Goal: Task Accomplishment & Management: Use online tool/utility

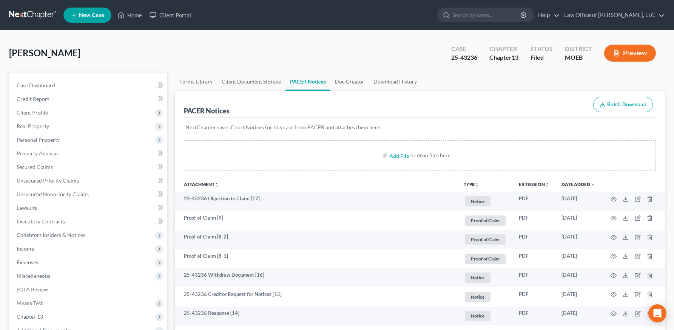
scroll to position [69, 0]
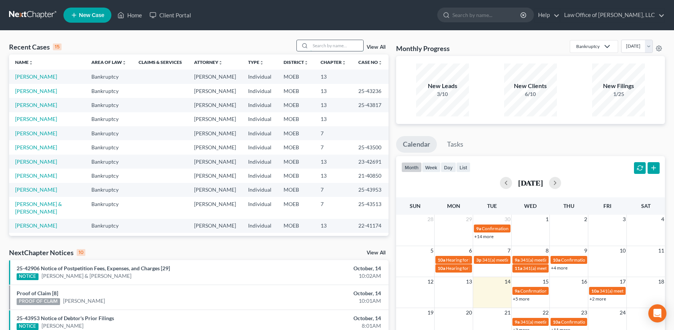
click at [343, 45] on input "search" at bounding box center [336, 45] width 53 height 11
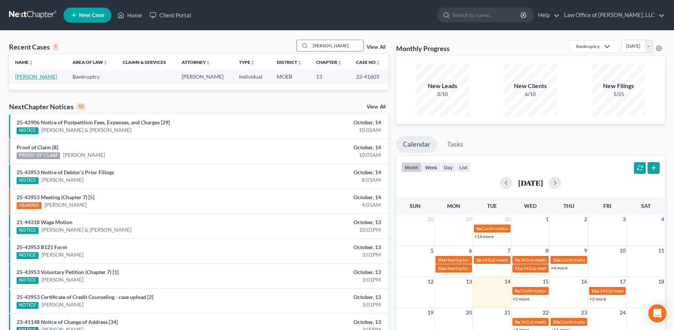
type input "[PERSON_NAME]"
drag, startPoint x: 34, startPoint y: 76, endPoint x: 40, endPoint y: 85, distance: 10.3
click at [34, 76] on link "[PERSON_NAME]" at bounding box center [36, 76] width 42 height 6
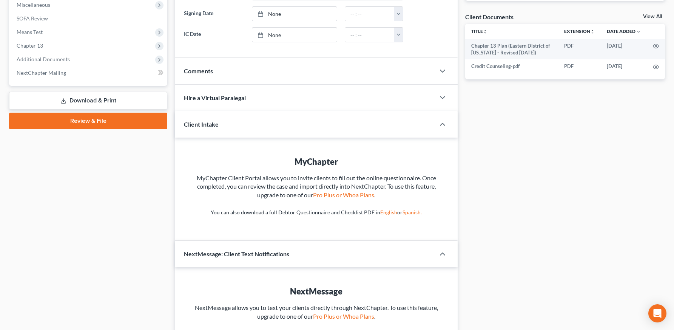
scroll to position [318, 0]
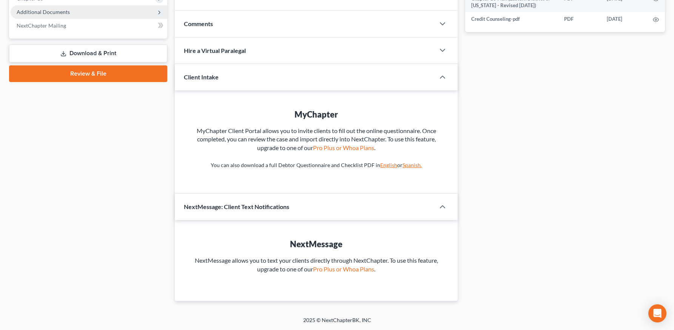
click at [43, 13] on span "Additional Documents" at bounding box center [43, 12] width 53 height 6
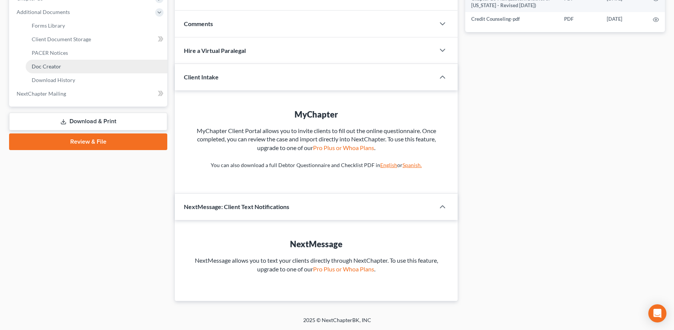
click at [53, 66] on span "Doc Creator" at bounding box center [46, 66] width 29 height 6
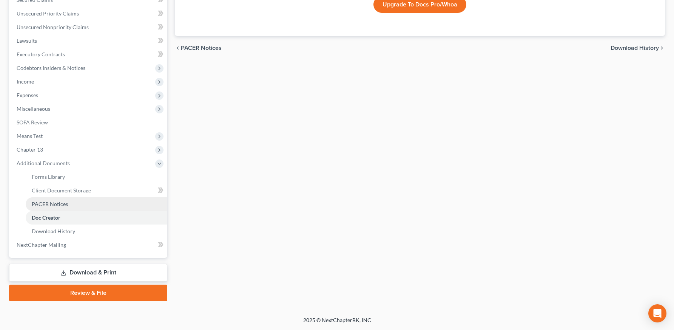
click at [61, 201] on span "PACER Notices" at bounding box center [50, 204] width 36 height 6
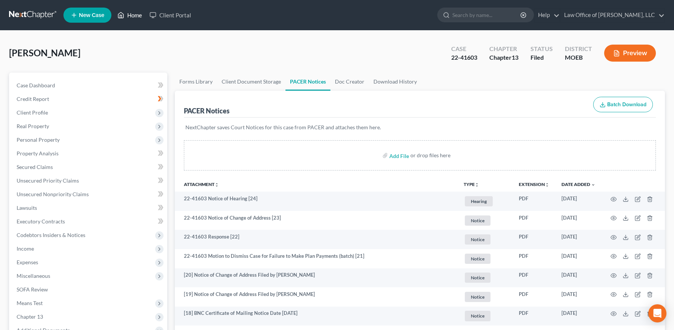
click at [129, 16] on link "Home" at bounding box center [130, 15] width 32 height 14
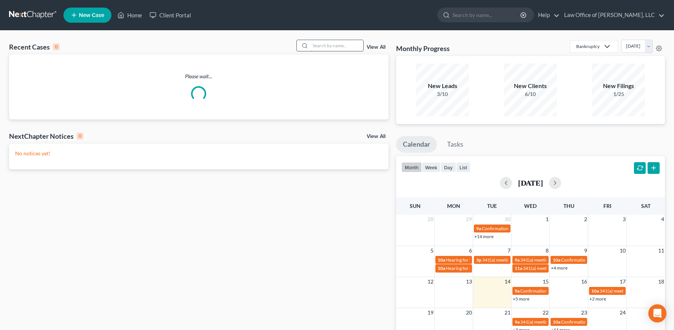
click at [324, 49] on input "search" at bounding box center [336, 45] width 53 height 11
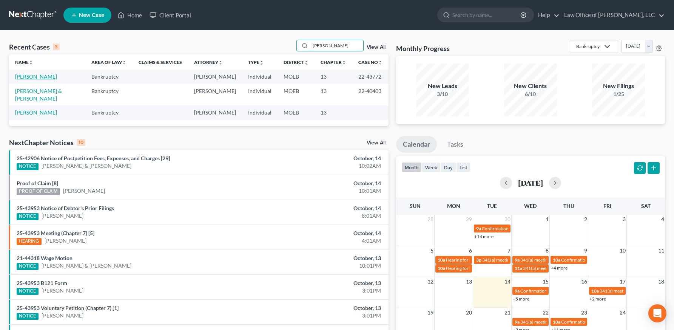
type input "[PERSON_NAME]"
click at [42, 76] on link "[PERSON_NAME]" at bounding box center [36, 76] width 42 height 6
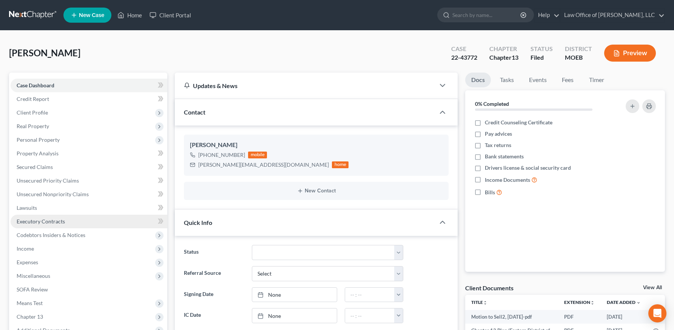
scroll to position [144, 0]
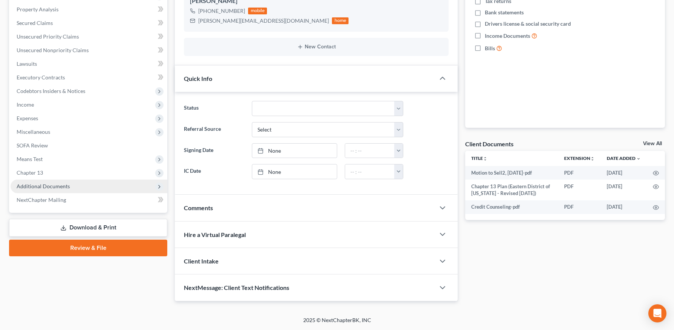
drag, startPoint x: 41, startPoint y: 187, endPoint x: 40, endPoint y: 192, distance: 5.5
click at [41, 187] on span "Additional Documents" at bounding box center [43, 186] width 53 height 6
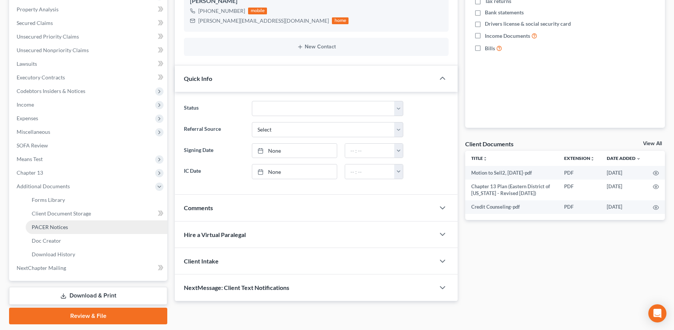
click at [46, 230] on link "PACER Notices" at bounding box center [97, 227] width 142 height 14
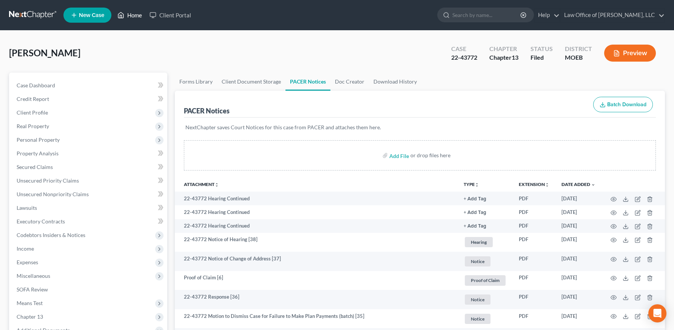
drag, startPoint x: 133, startPoint y: 15, endPoint x: 223, endPoint y: 19, distance: 89.9
click at [133, 15] on link "Home" at bounding box center [130, 15] width 32 height 14
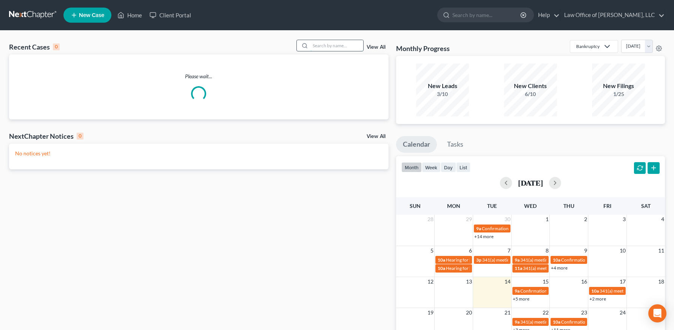
click at [328, 48] on input "search" at bounding box center [336, 45] width 53 height 11
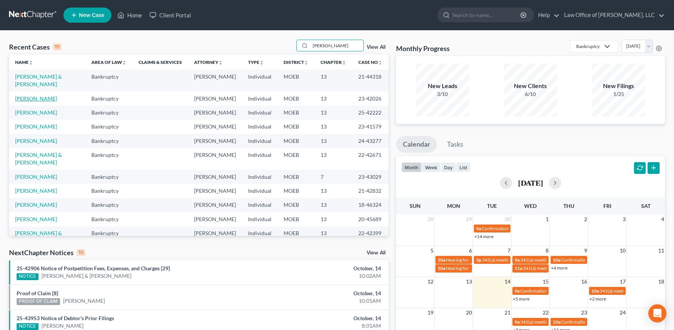
type input "[PERSON_NAME]"
click at [52, 95] on link "[PERSON_NAME]" at bounding box center [36, 98] width 42 height 6
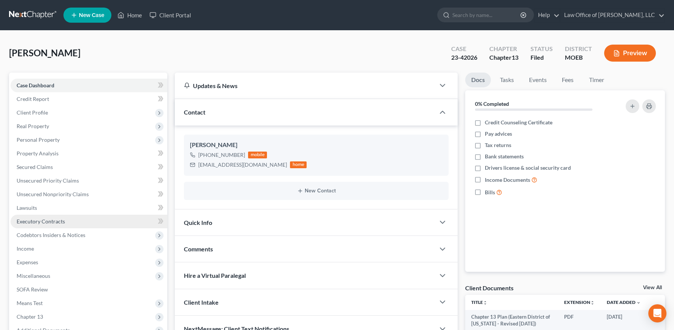
scroll to position [99, 0]
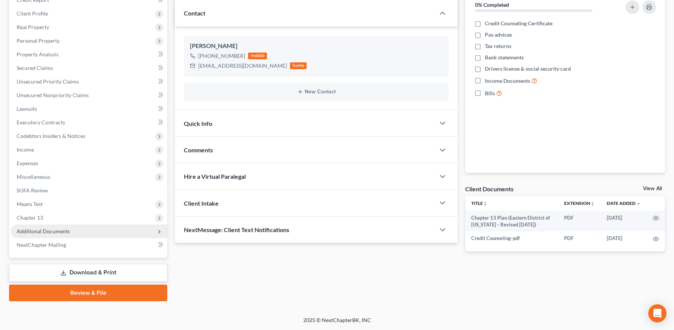
click at [54, 230] on span "Additional Documents" at bounding box center [43, 231] width 53 height 6
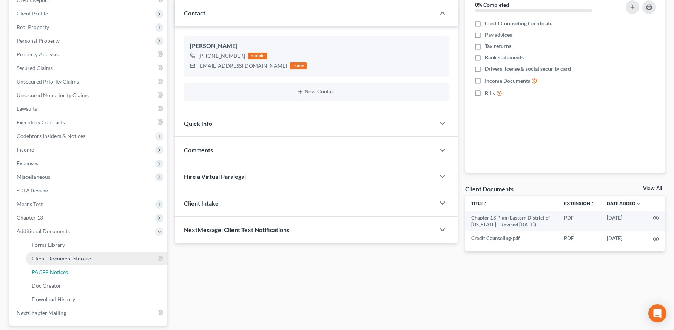
drag, startPoint x: 63, startPoint y: 273, endPoint x: 140, endPoint y: 265, distance: 77.1
click at [64, 273] on span "PACER Notices" at bounding box center [50, 271] width 36 height 6
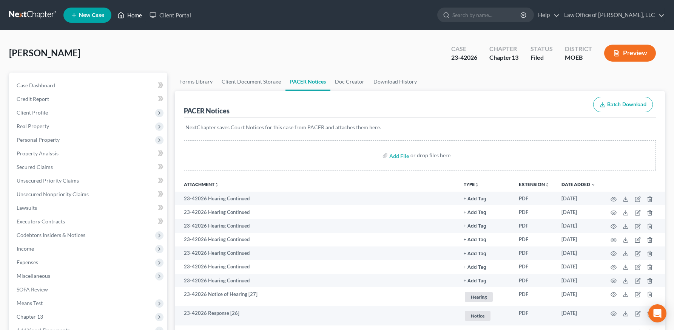
click at [129, 12] on link "Home" at bounding box center [130, 15] width 32 height 14
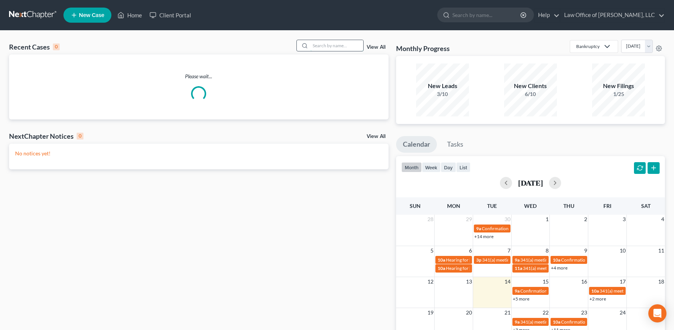
click at [343, 49] on input "search" at bounding box center [336, 45] width 53 height 11
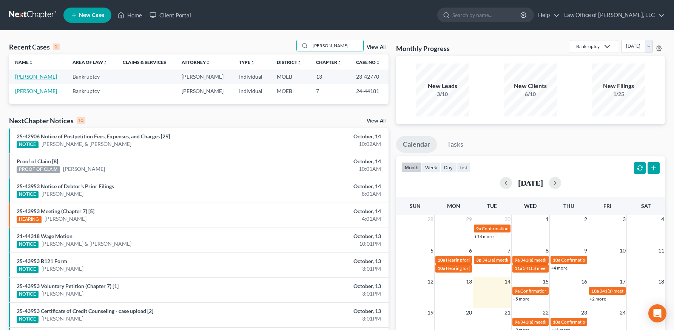
type input "[PERSON_NAME]"
click at [32, 77] on link "[PERSON_NAME]" at bounding box center [36, 76] width 42 height 6
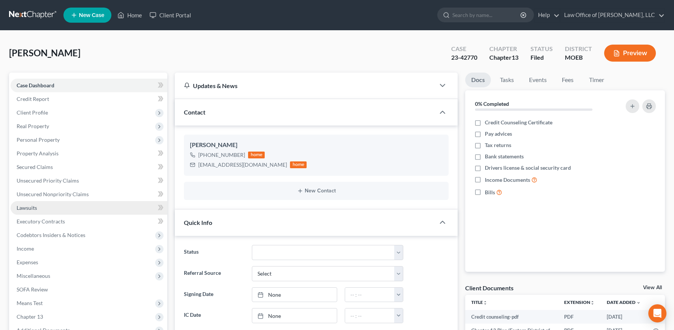
scroll to position [144, 0]
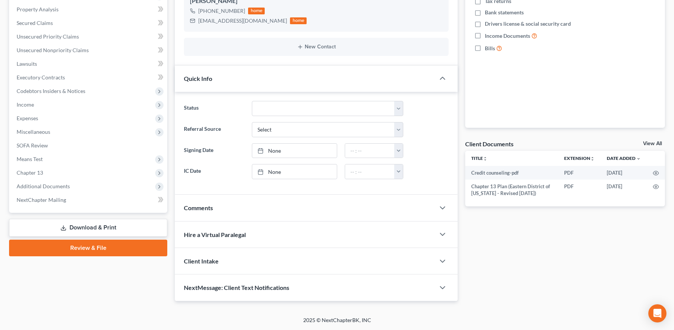
drag, startPoint x: 44, startPoint y: 185, endPoint x: 46, endPoint y: 208, distance: 22.7
click at [44, 185] on span "Additional Documents" at bounding box center [43, 186] width 53 height 6
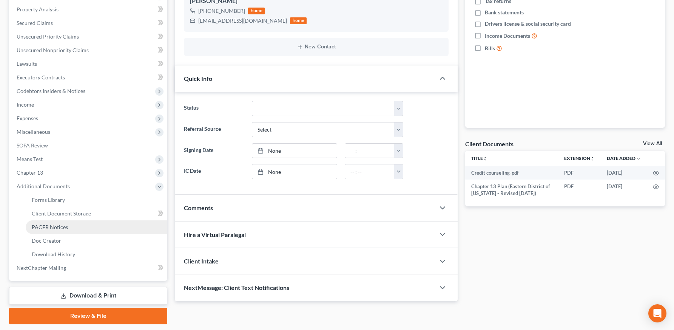
click at [51, 230] on link "PACER Notices" at bounding box center [97, 227] width 142 height 14
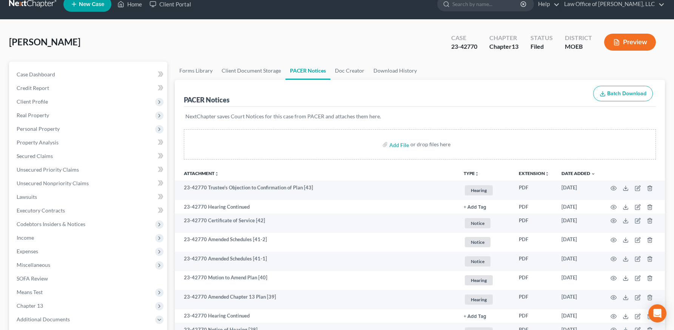
scroll to position [14, 0]
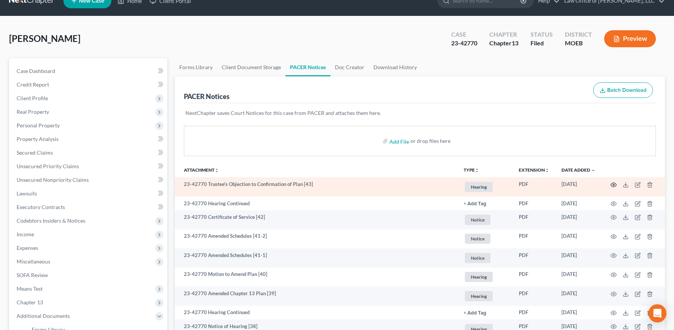
click at [613, 184] on circle "button" at bounding box center [614, 185] width 2 height 2
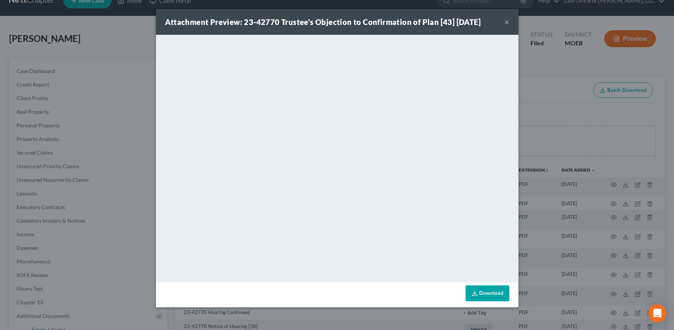
drag, startPoint x: 506, startPoint y: 22, endPoint x: 525, endPoint y: 80, distance: 61.5
click at [506, 22] on button "×" at bounding box center [506, 21] width 5 height 9
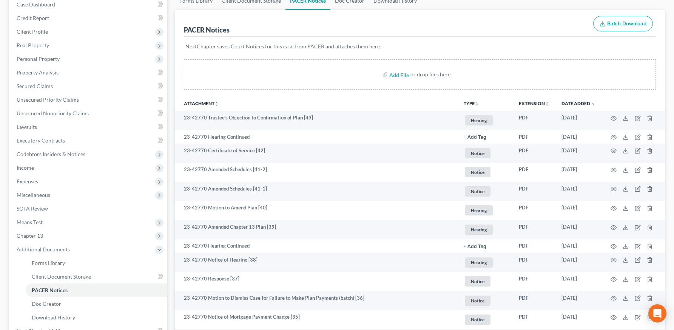
scroll to position [88, 0]
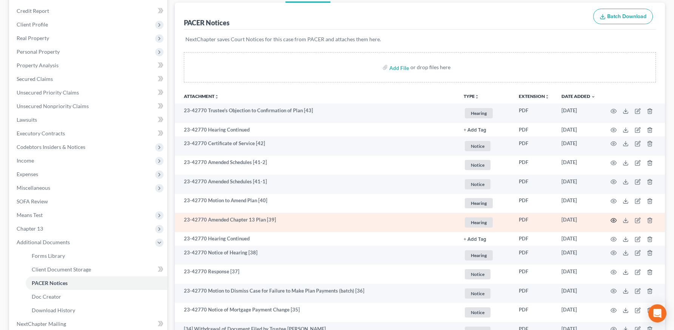
click at [612, 219] on icon "button" at bounding box center [614, 220] width 6 height 6
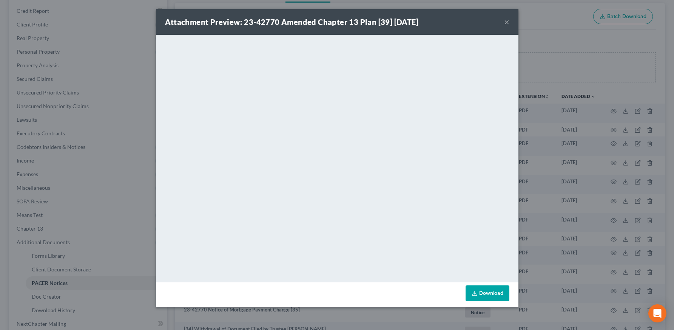
click at [505, 20] on button "×" at bounding box center [506, 21] width 5 height 9
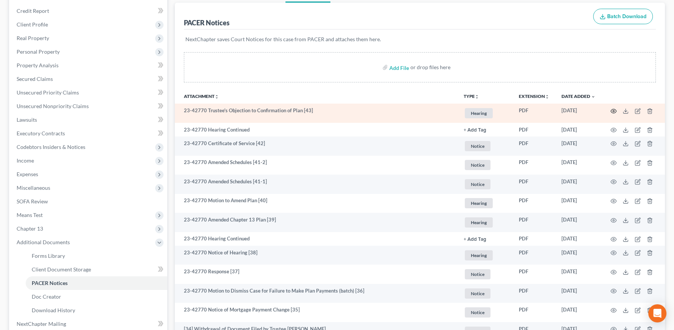
click at [612, 110] on icon "button" at bounding box center [614, 111] width 6 height 6
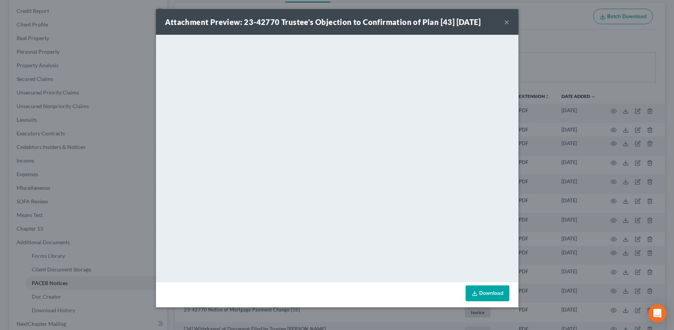
drag, startPoint x: 504, startPoint y: 21, endPoint x: 481, endPoint y: 26, distance: 23.6
click at [504, 21] on button "×" at bounding box center [506, 21] width 5 height 9
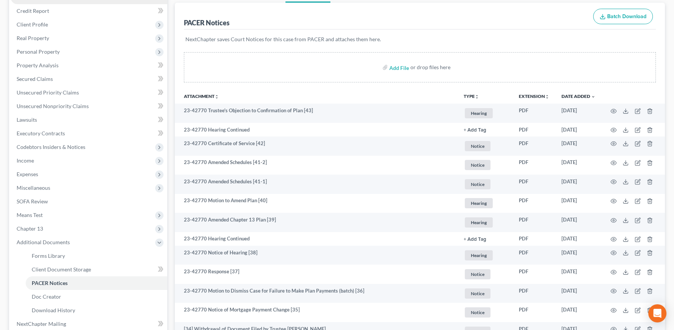
scroll to position [0, 0]
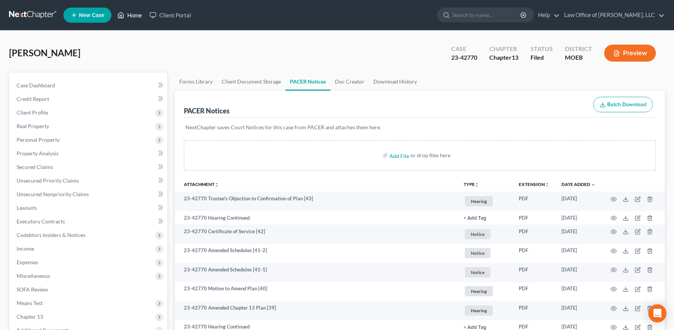
click at [139, 15] on link "Home" at bounding box center [130, 15] width 32 height 14
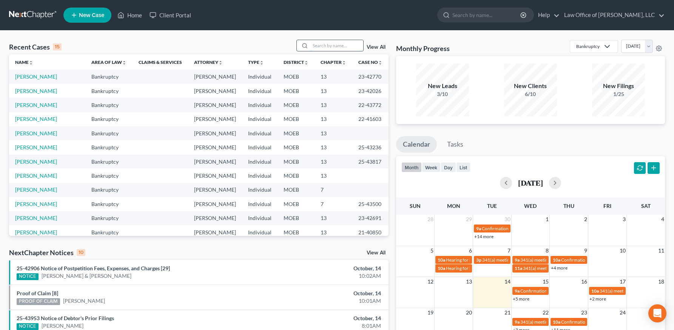
click at [321, 45] on input "search" at bounding box center [336, 45] width 53 height 11
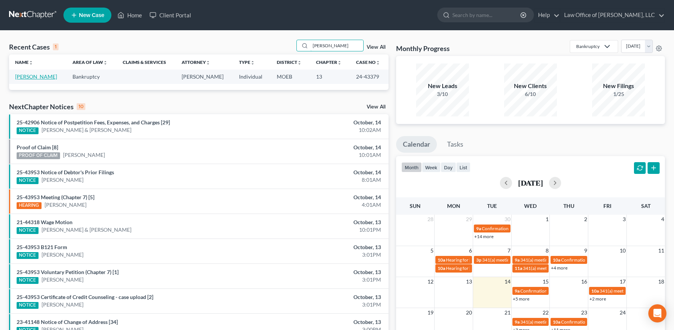
type input "[PERSON_NAME]"
click at [37, 77] on link "[PERSON_NAME]" at bounding box center [36, 76] width 42 height 6
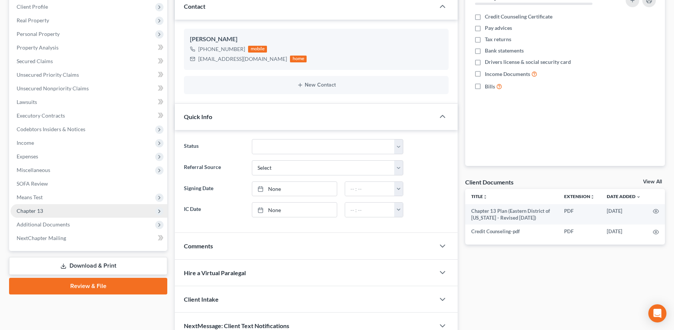
scroll to position [113, 0]
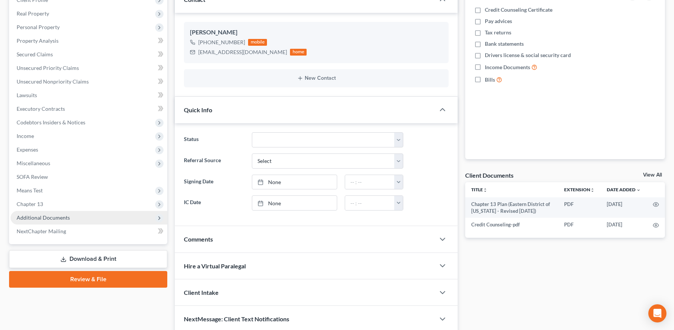
click at [49, 213] on span "Additional Documents" at bounding box center [89, 218] width 157 height 14
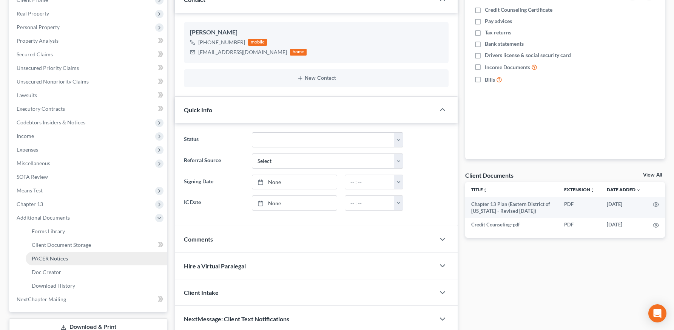
click at [62, 256] on span "PACER Notices" at bounding box center [50, 258] width 36 height 6
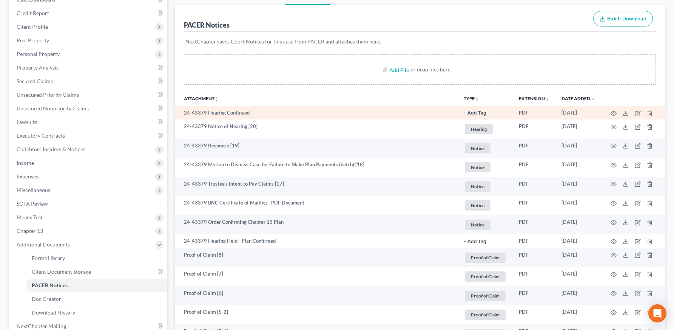
scroll to position [90, 0]
